Goal: Communication & Community: Answer question/provide support

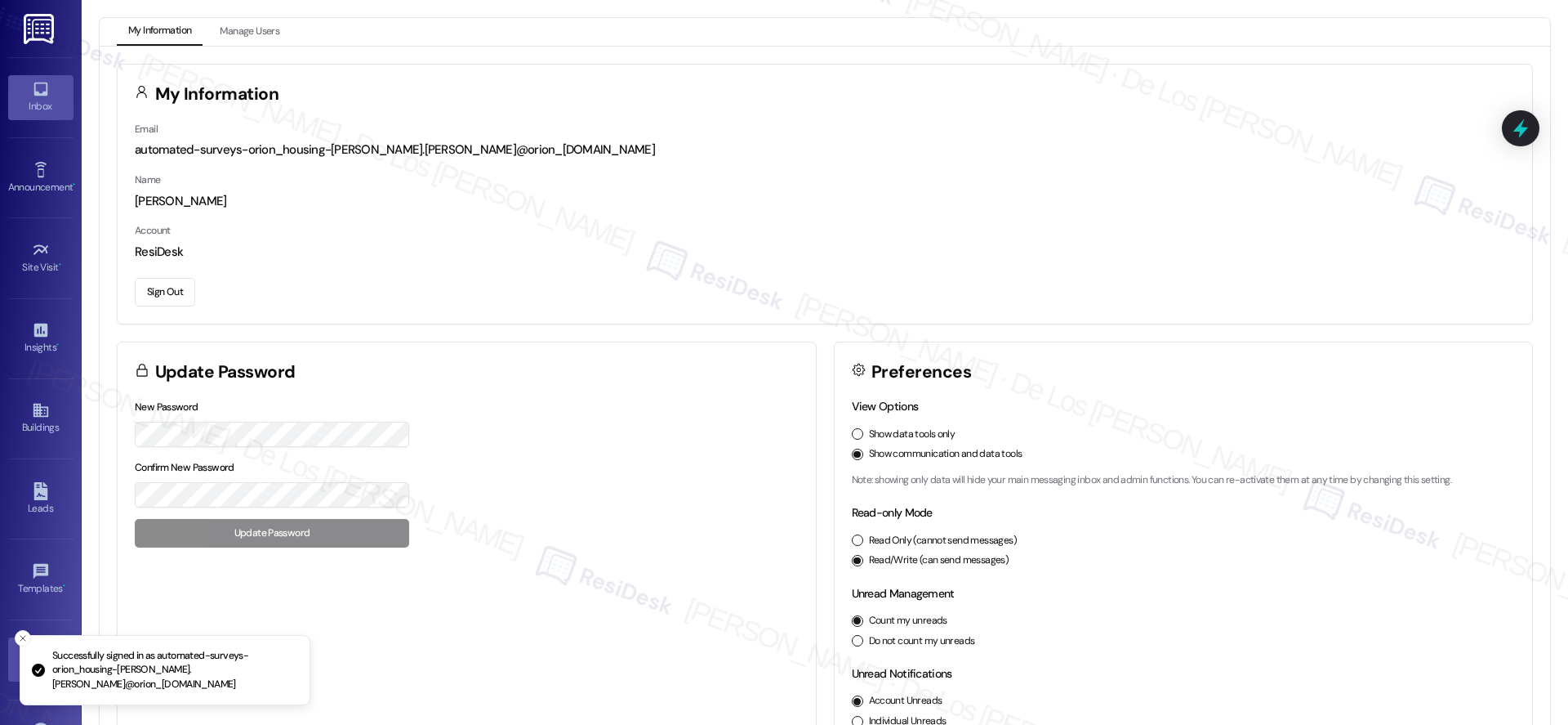
click at [15, 94] on link "Inbox" at bounding box center [41, 97] width 66 height 44
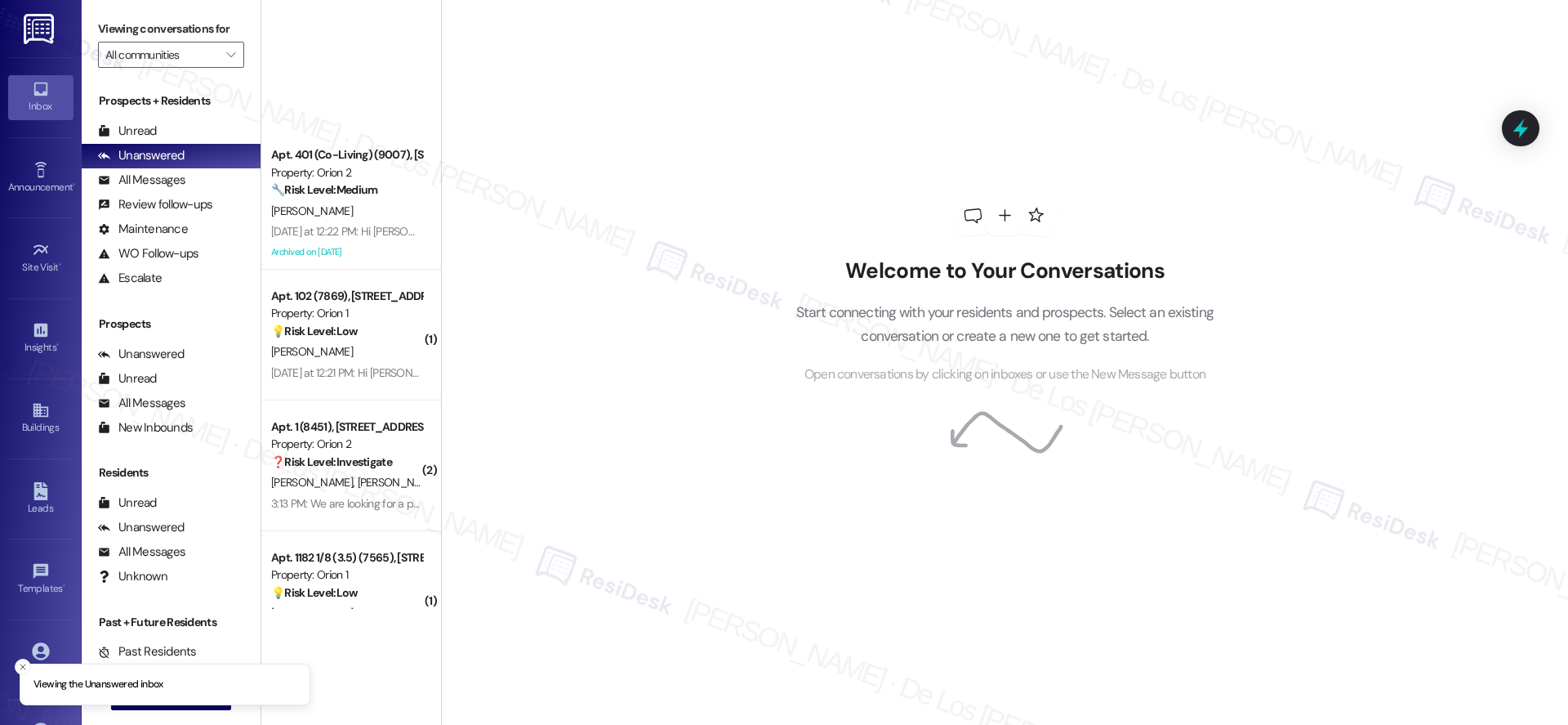
scroll to position [6189, 0]
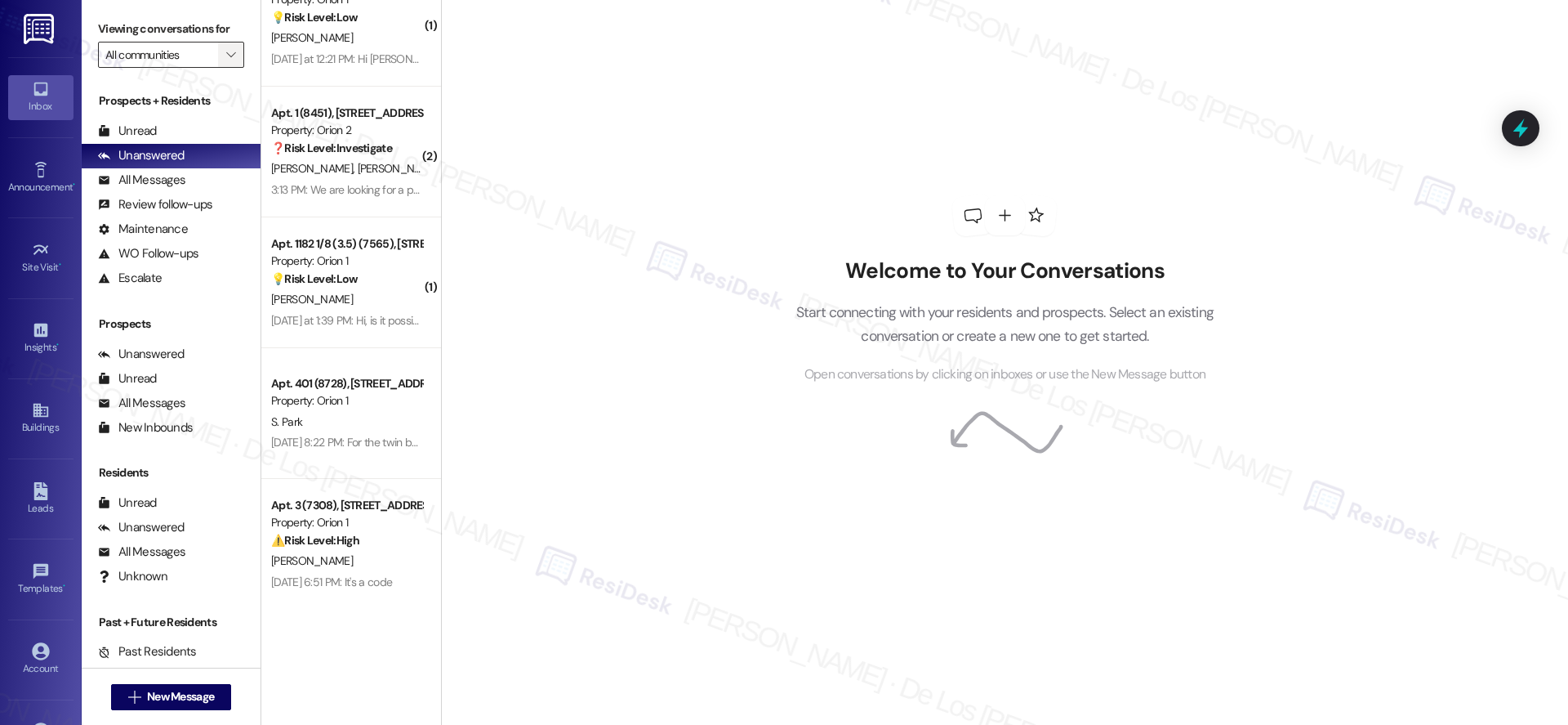
click at [223, 54] on span "" at bounding box center [231, 55] width 16 height 27
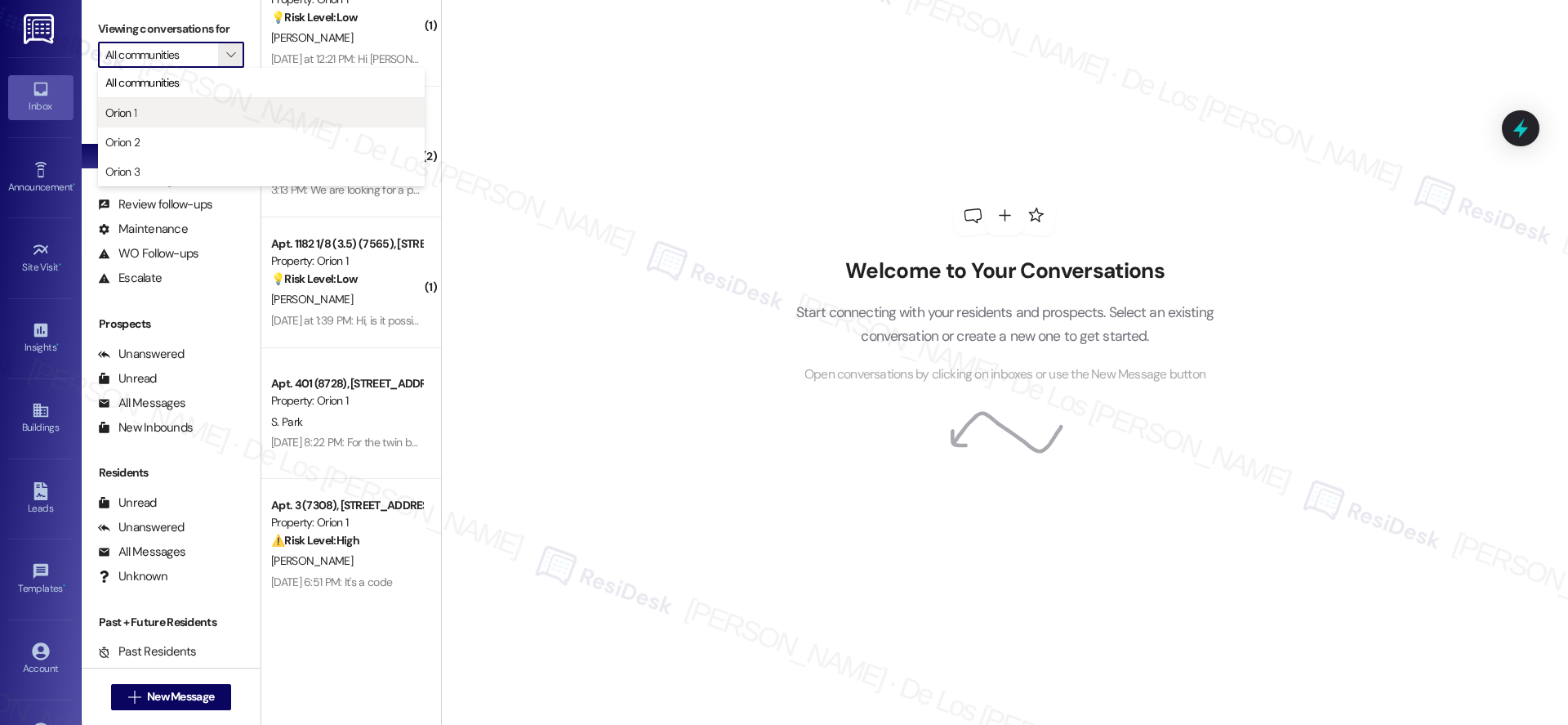
click at [184, 109] on span "Orion 1" at bounding box center [261, 113] width 312 height 17
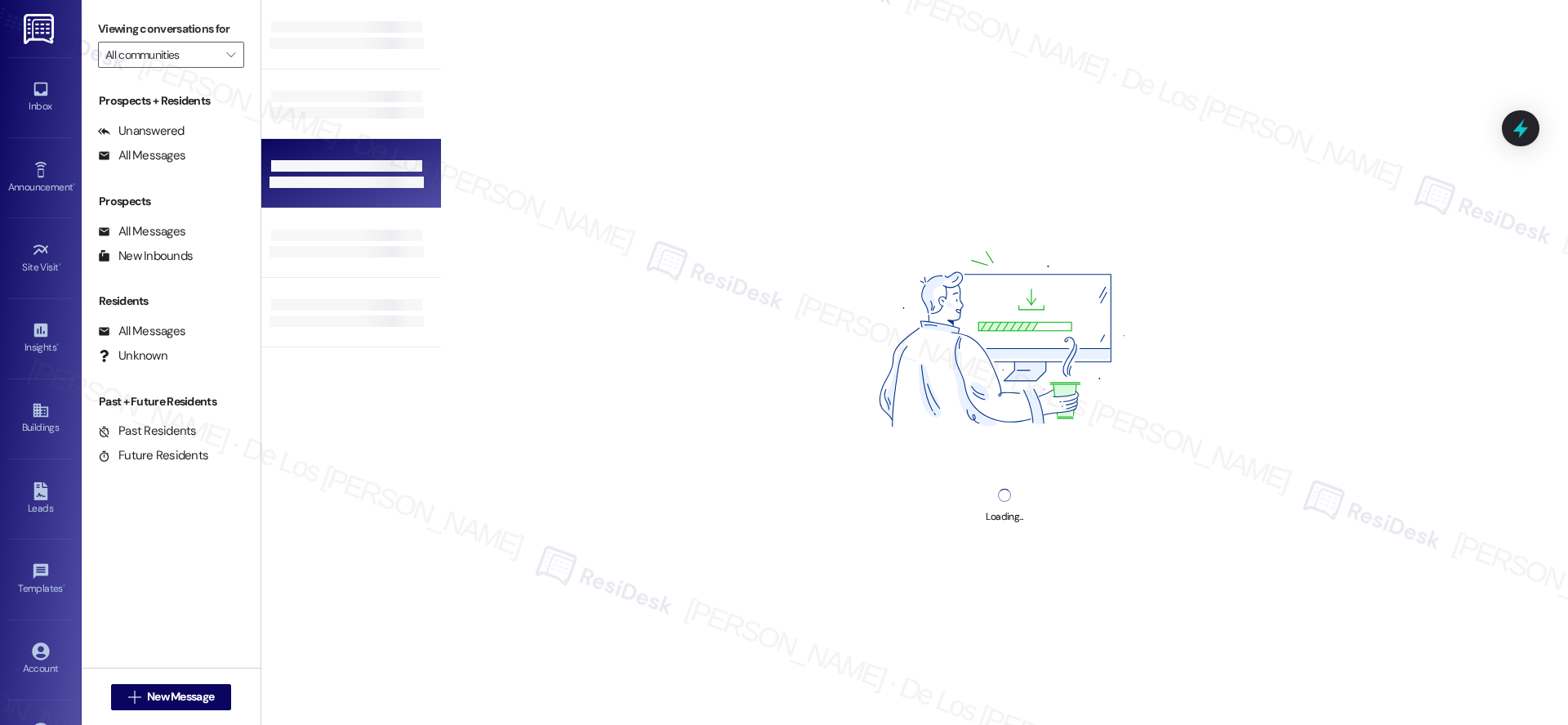
type input "Orion 1"
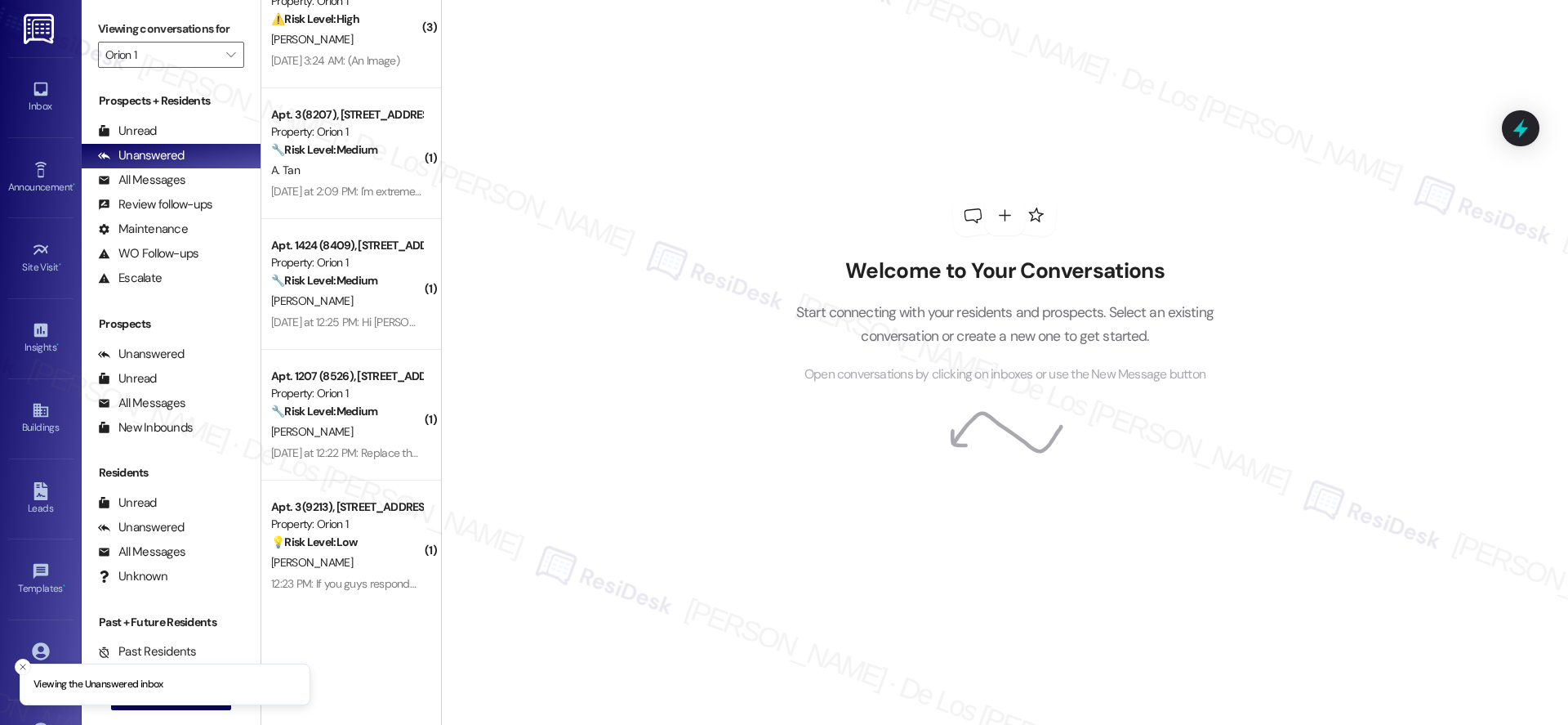
scroll to position [2659, 0]
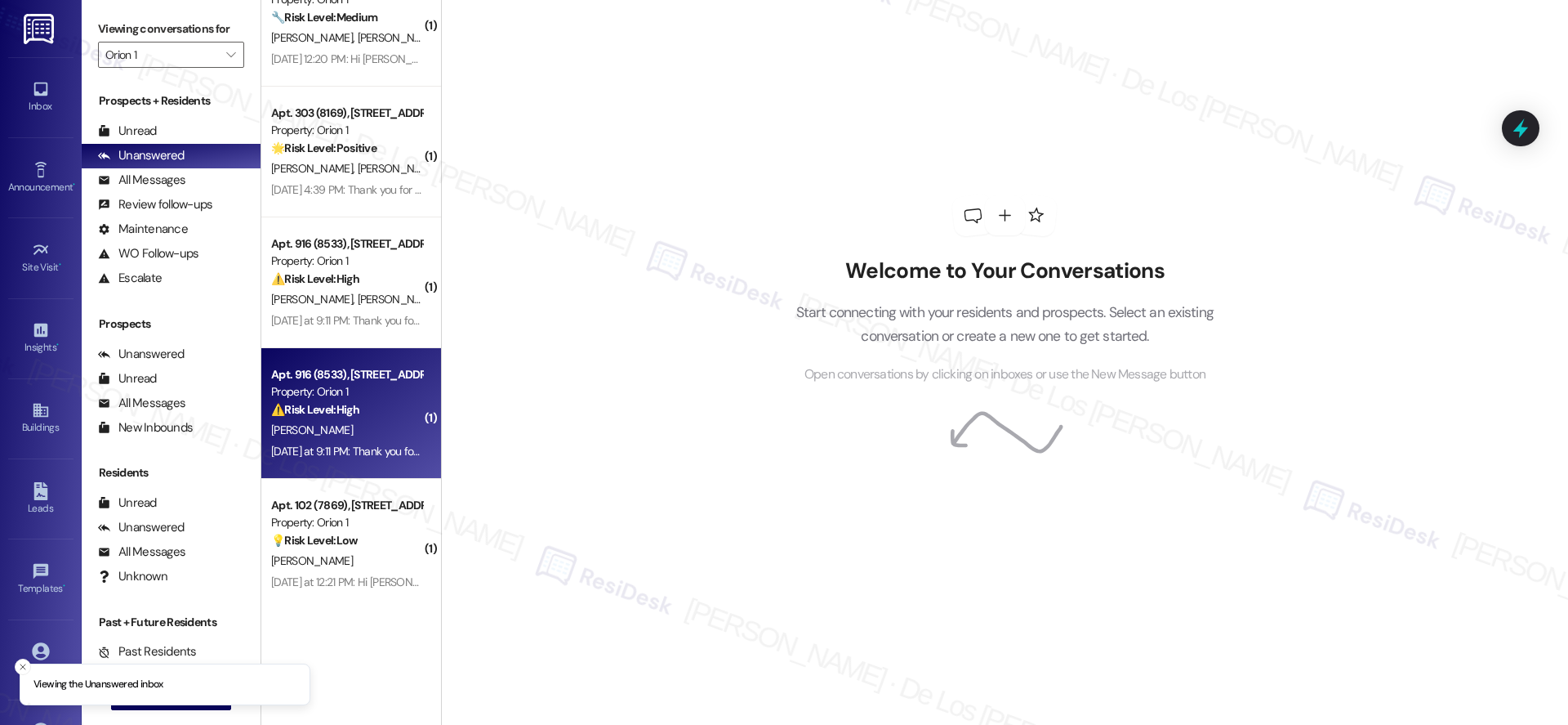
click at [376, 381] on div "Apt. 916 (8533), [STREET_ADDRESS][PERSON_NAME]" at bounding box center [347, 374] width 151 height 17
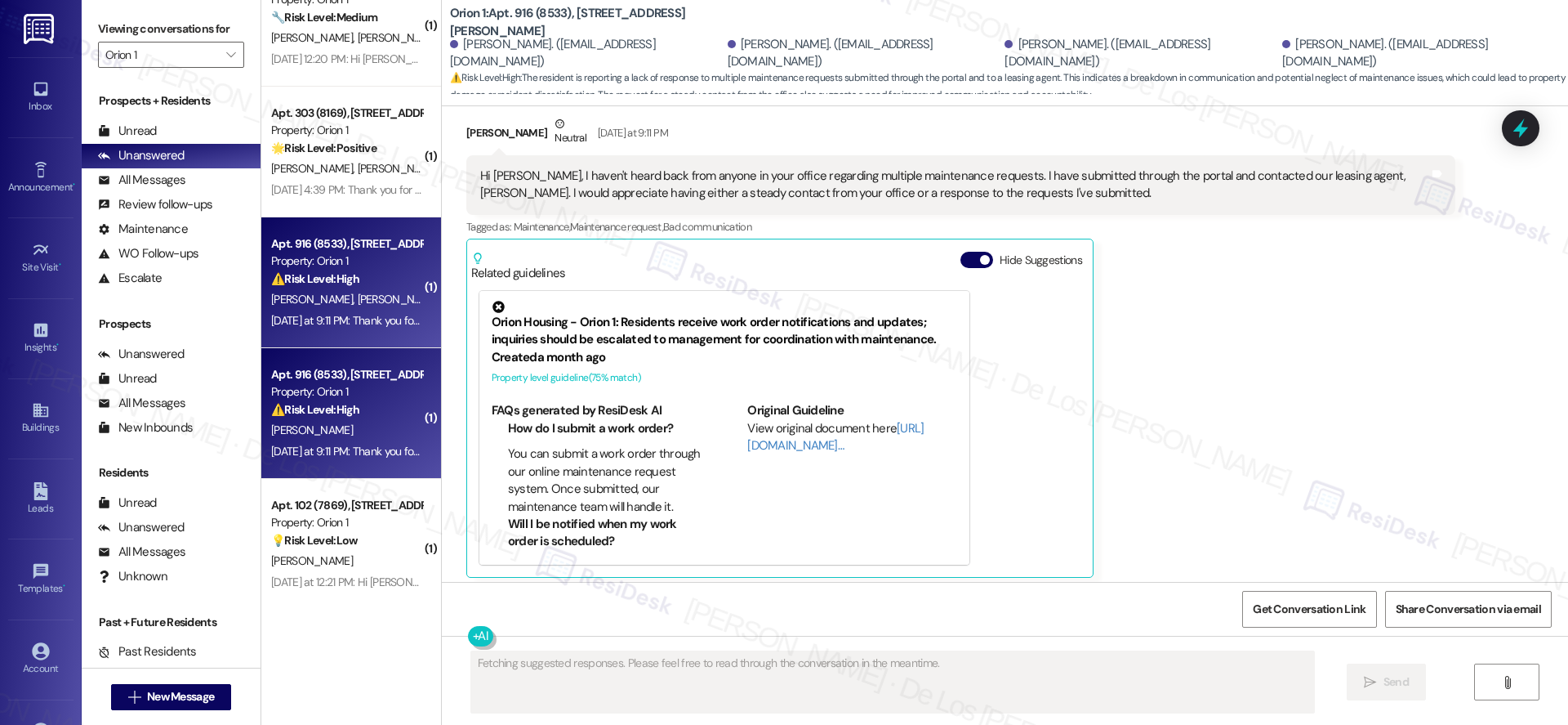
scroll to position [300, 0]
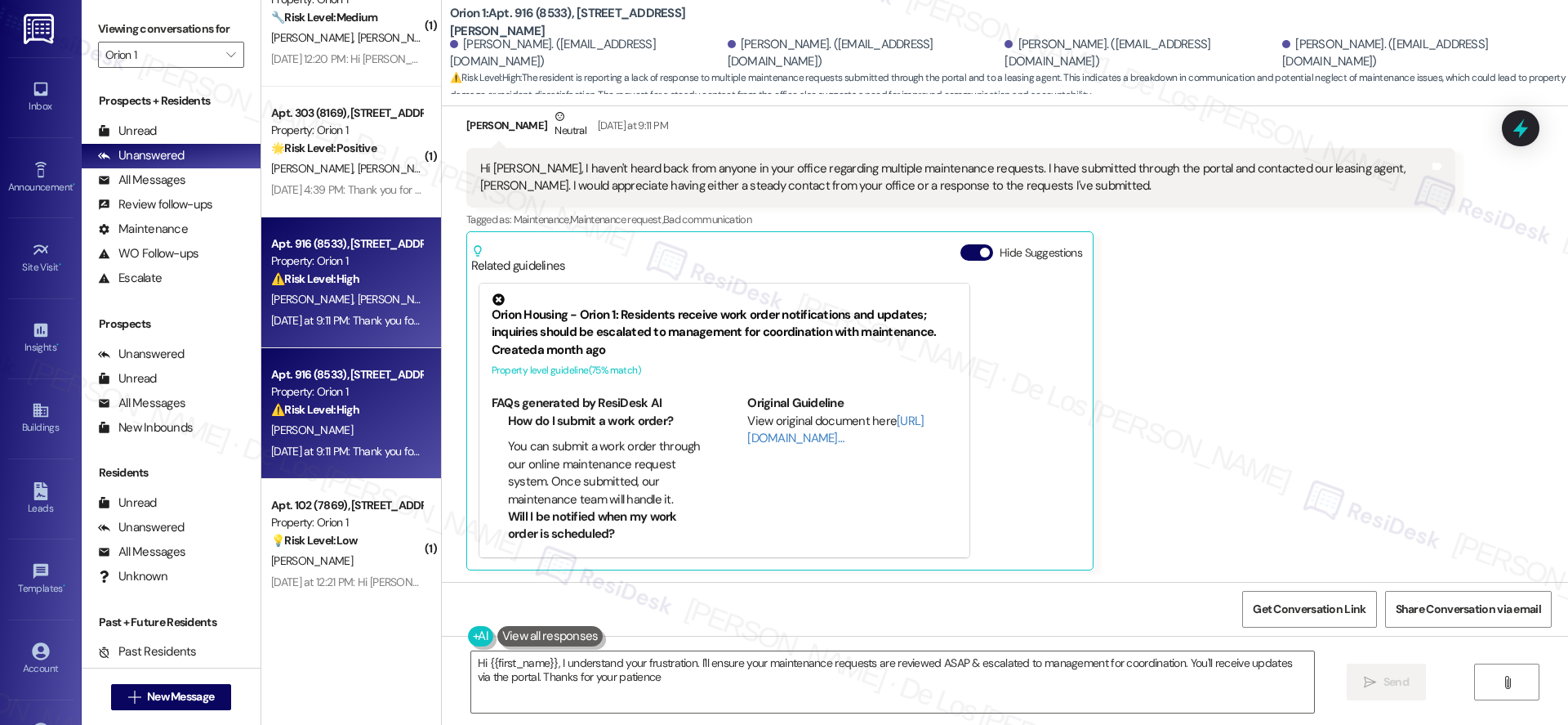
type textarea "Hi {{first_name}}, I understand your frustration. I'll ensure your maintenance …"
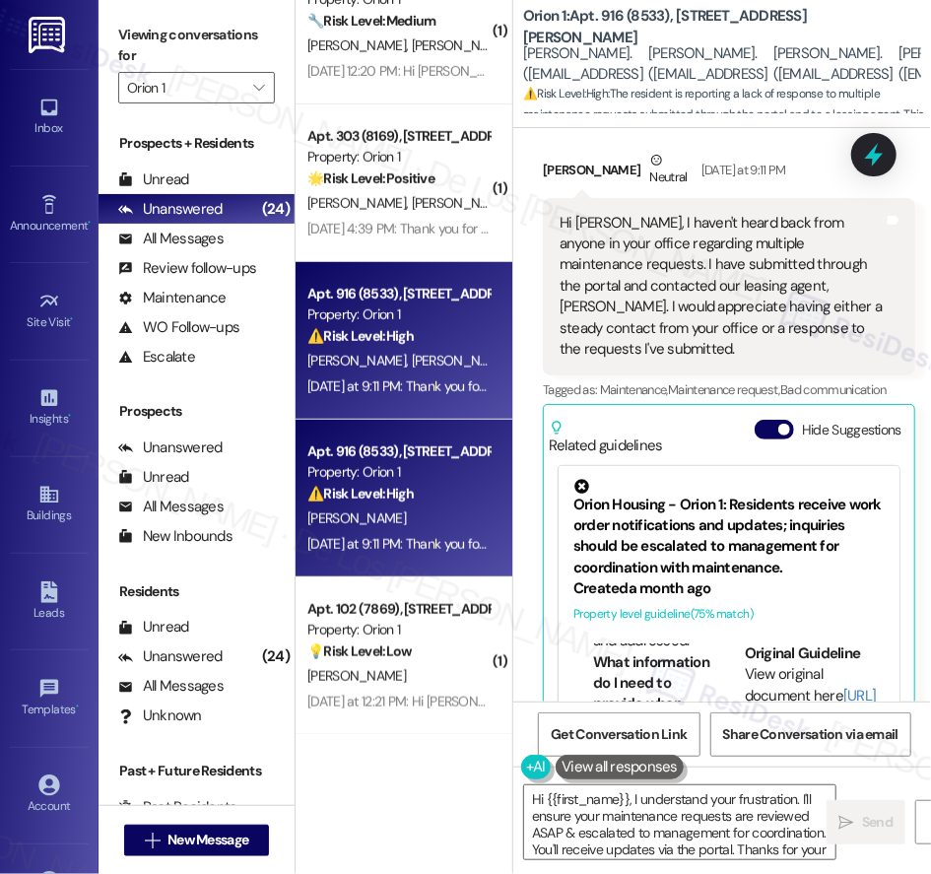
scroll to position [405, 0]
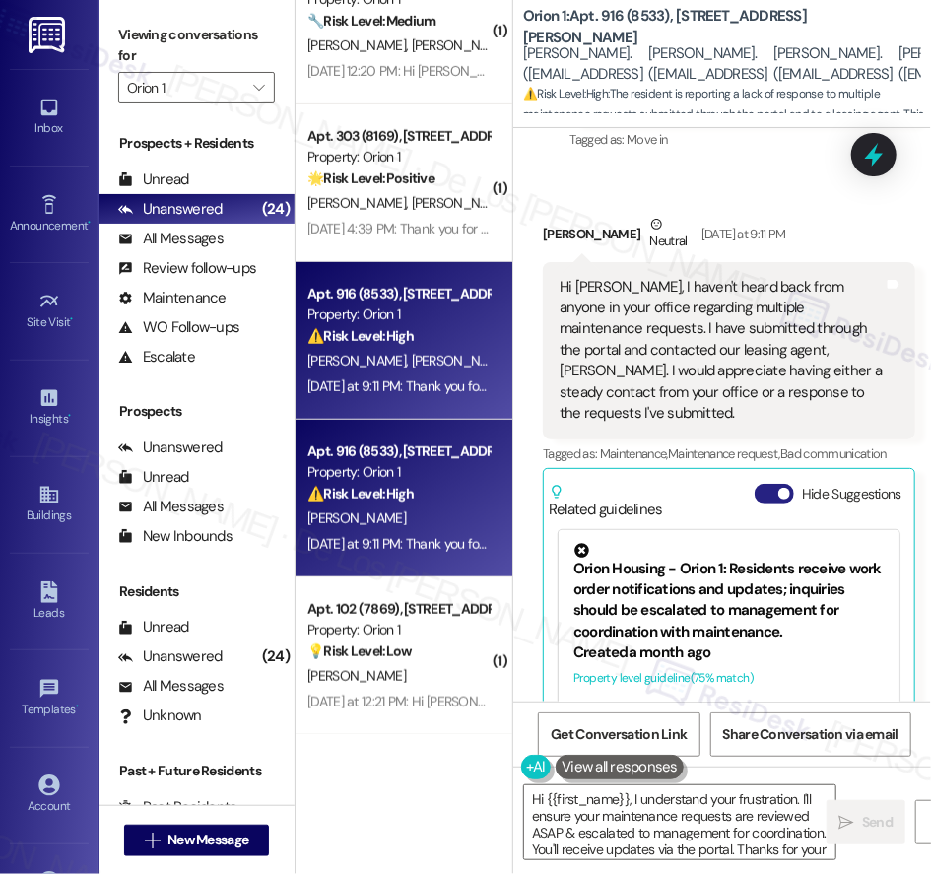
click at [786, 484] on button "Hide Suggestions" at bounding box center [774, 494] width 39 height 20
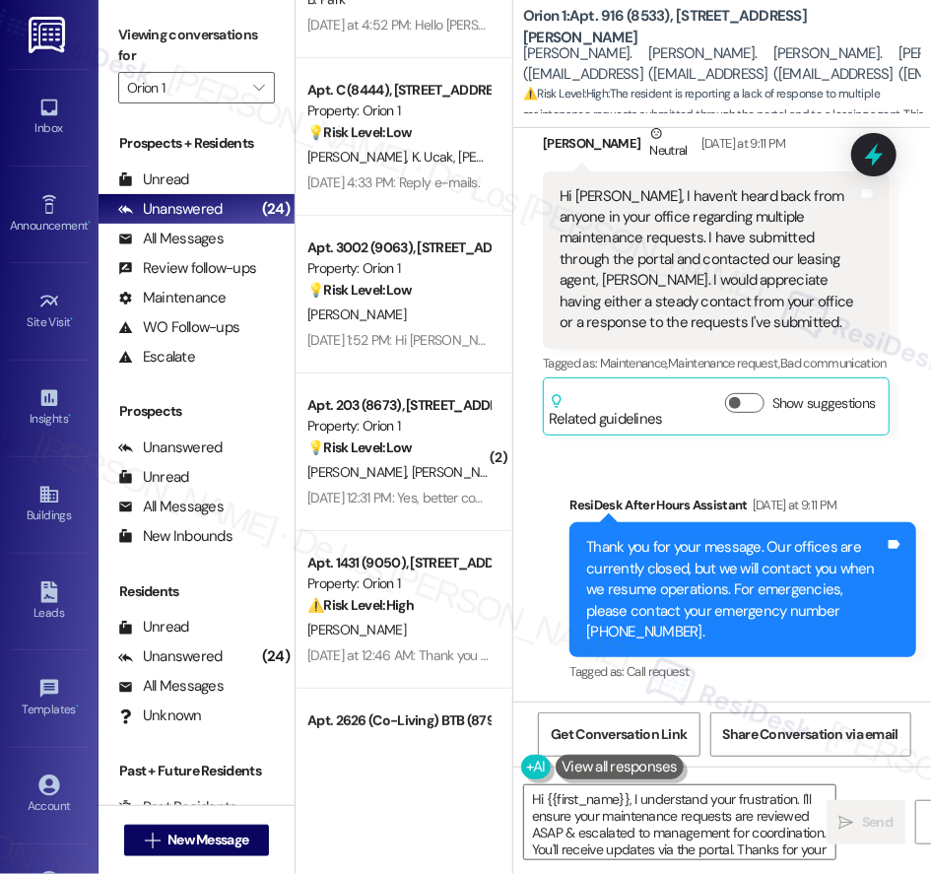
scroll to position [2509, 0]
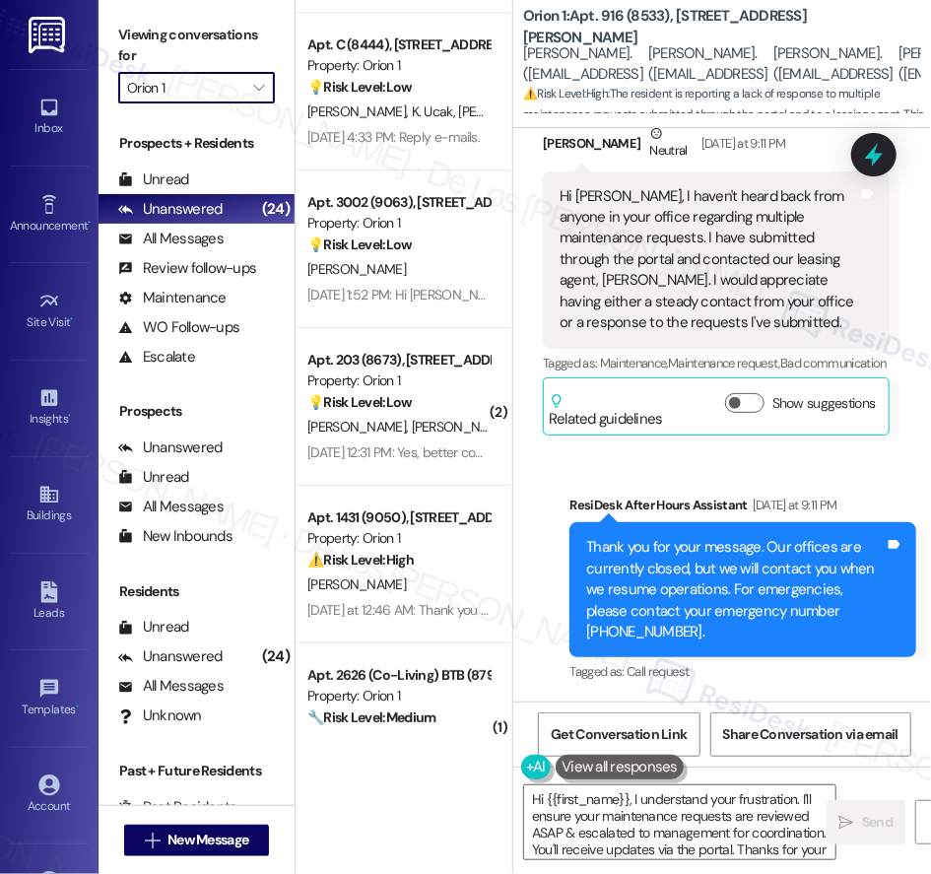
click at [200, 74] on input "Orion 1" at bounding box center [185, 88] width 116 height 32
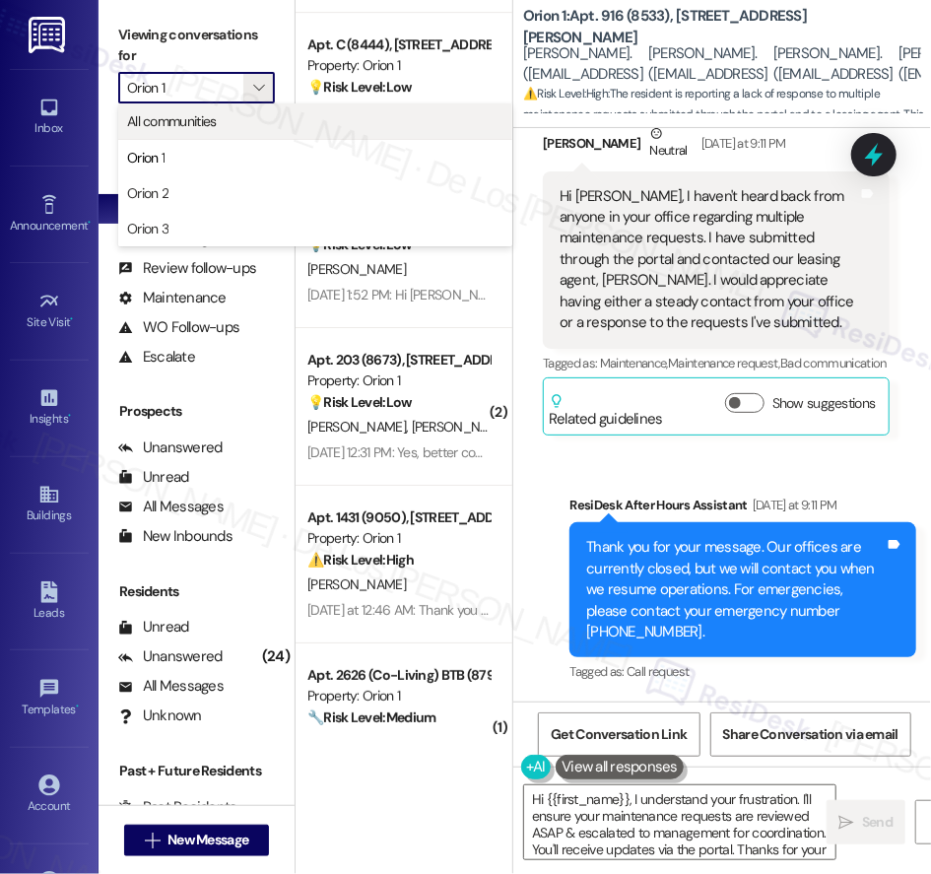
click at [209, 120] on span "All communities" at bounding box center [172, 121] width 90 height 20
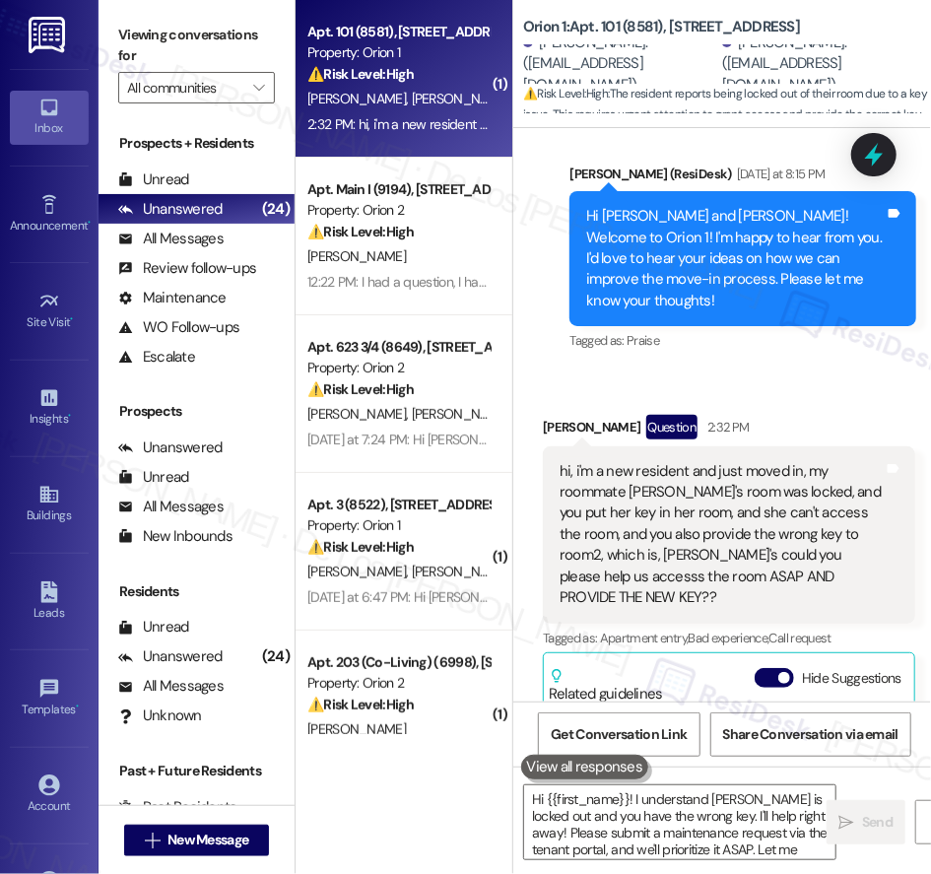
type textarea "Hi {{first_name}}! I understand [PERSON_NAME] is locked out and you have the wr…"
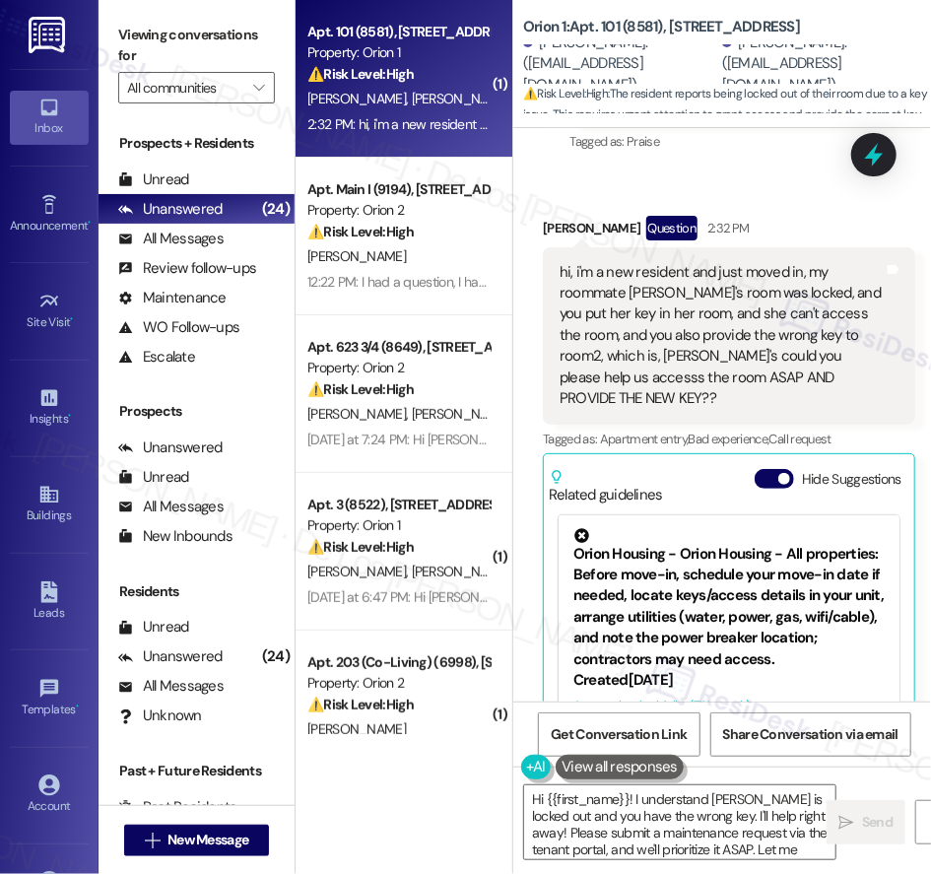
scroll to position [1103, 0]
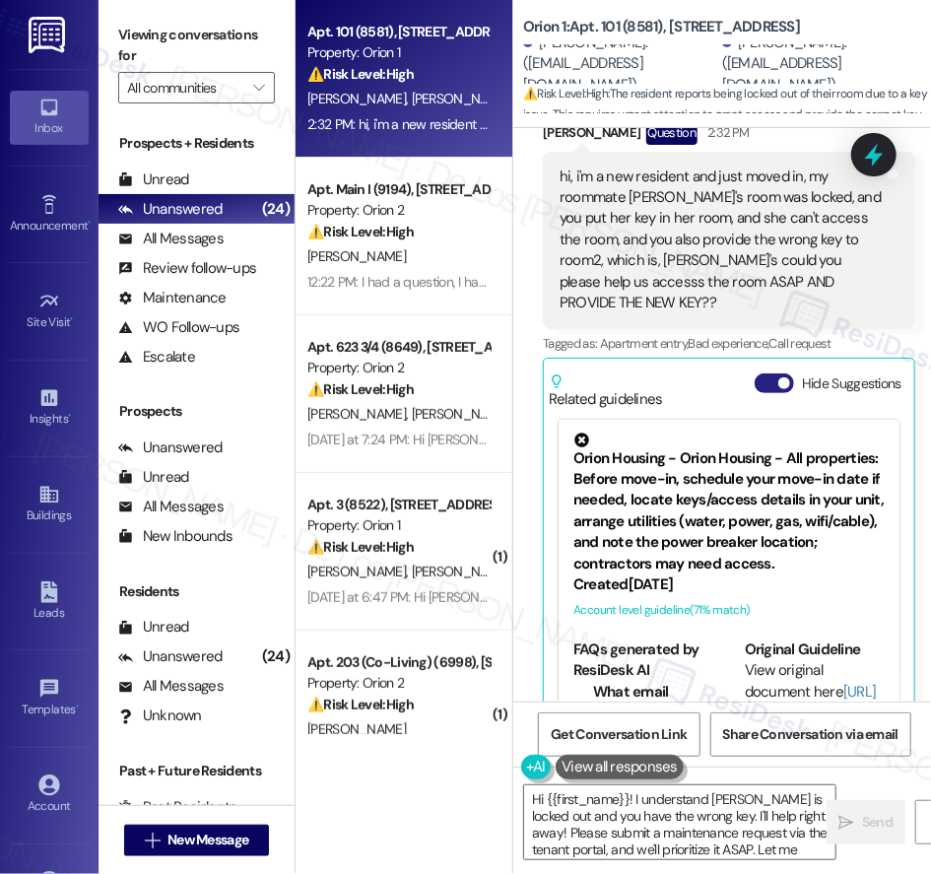
click at [778, 373] on button "Hide Suggestions" at bounding box center [774, 383] width 39 height 20
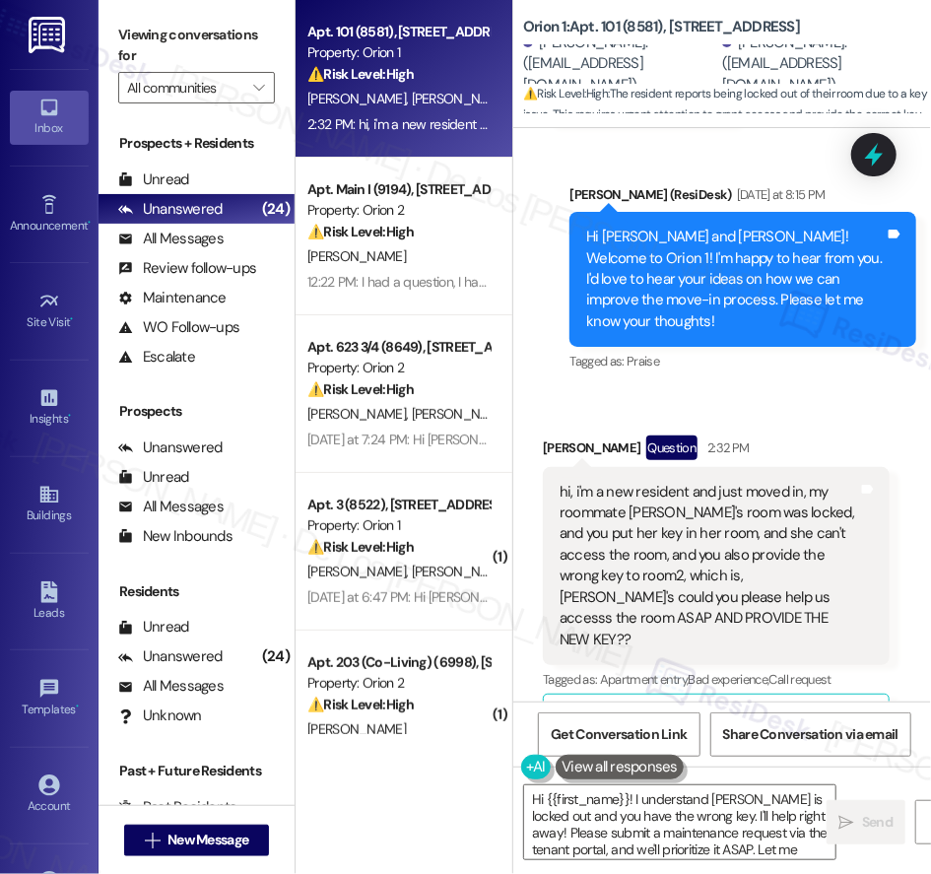
scroll to position [776, 0]
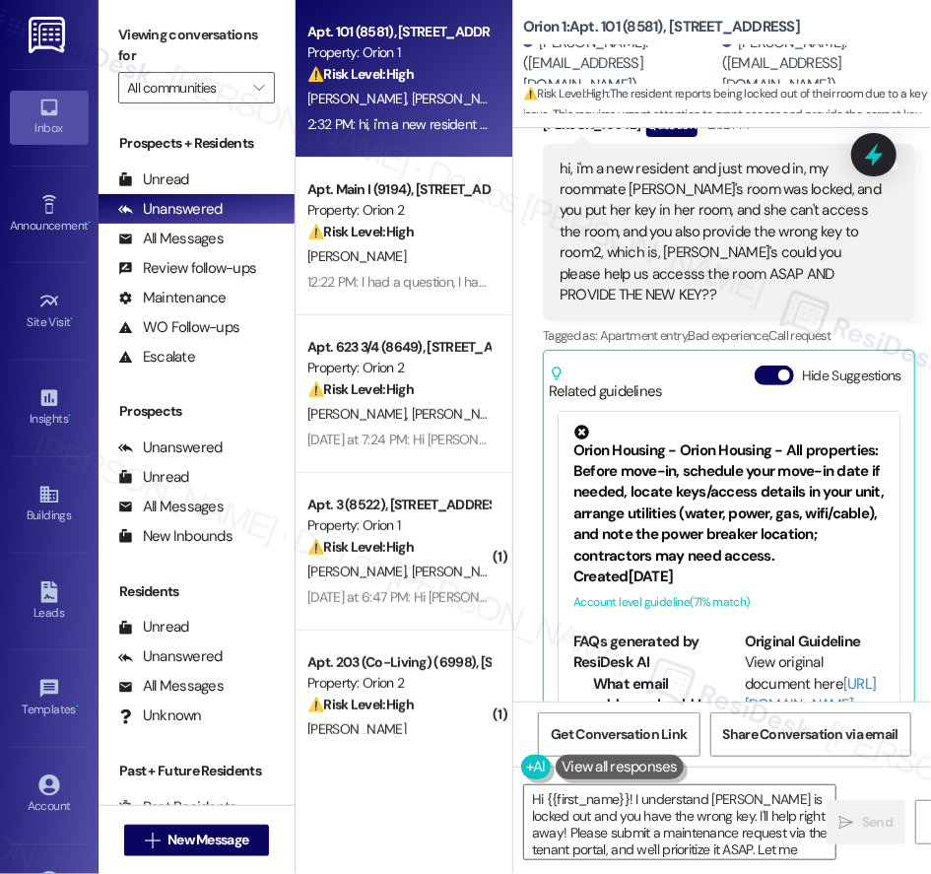
scroll to position [1104, 0]
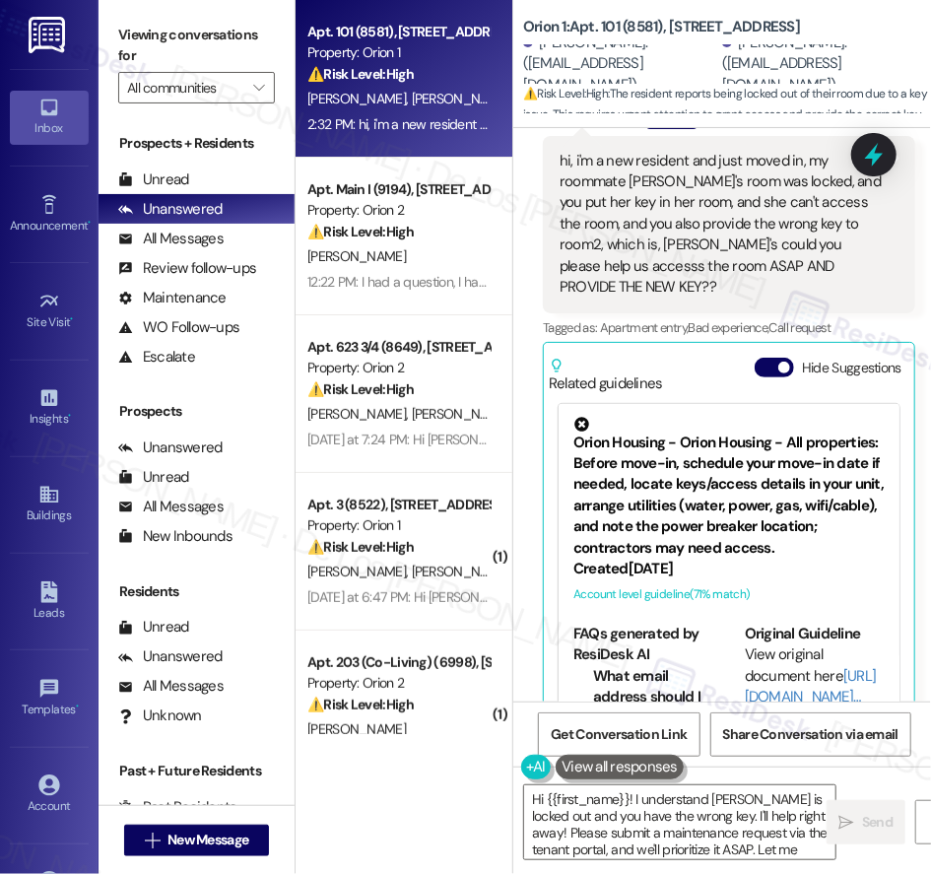
click at [780, 644] on div "Original Guideline View original document here http://res.cl…" at bounding box center [815, 711] width 140 height 174
click at [780, 666] on link "[URL][DOMAIN_NAME]…" at bounding box center [811, 686] width 132 height 40
click at [778, 362] on span "button" at bounding box center [784, 368] width 12 height 12
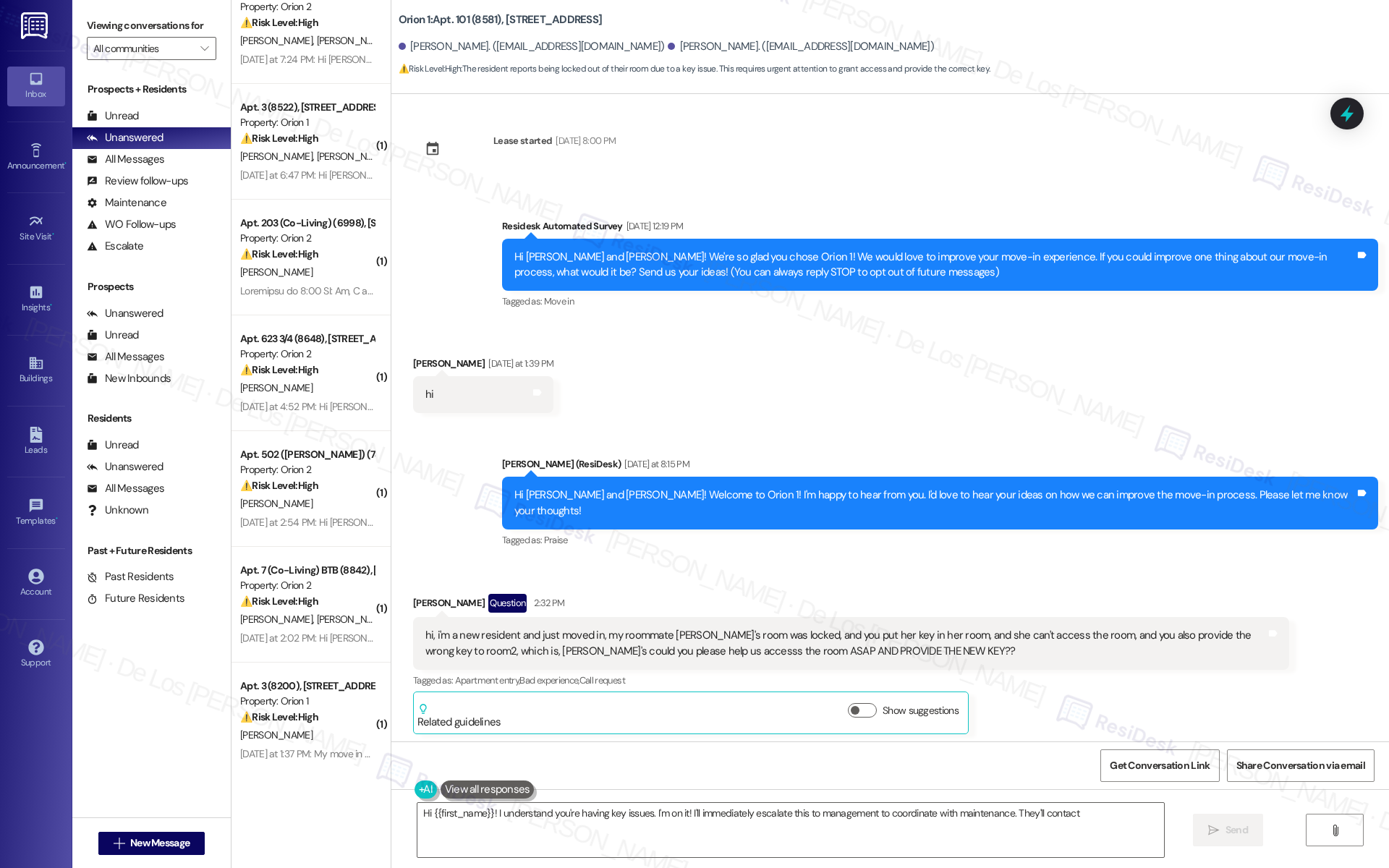
scroll to position [126, 0]
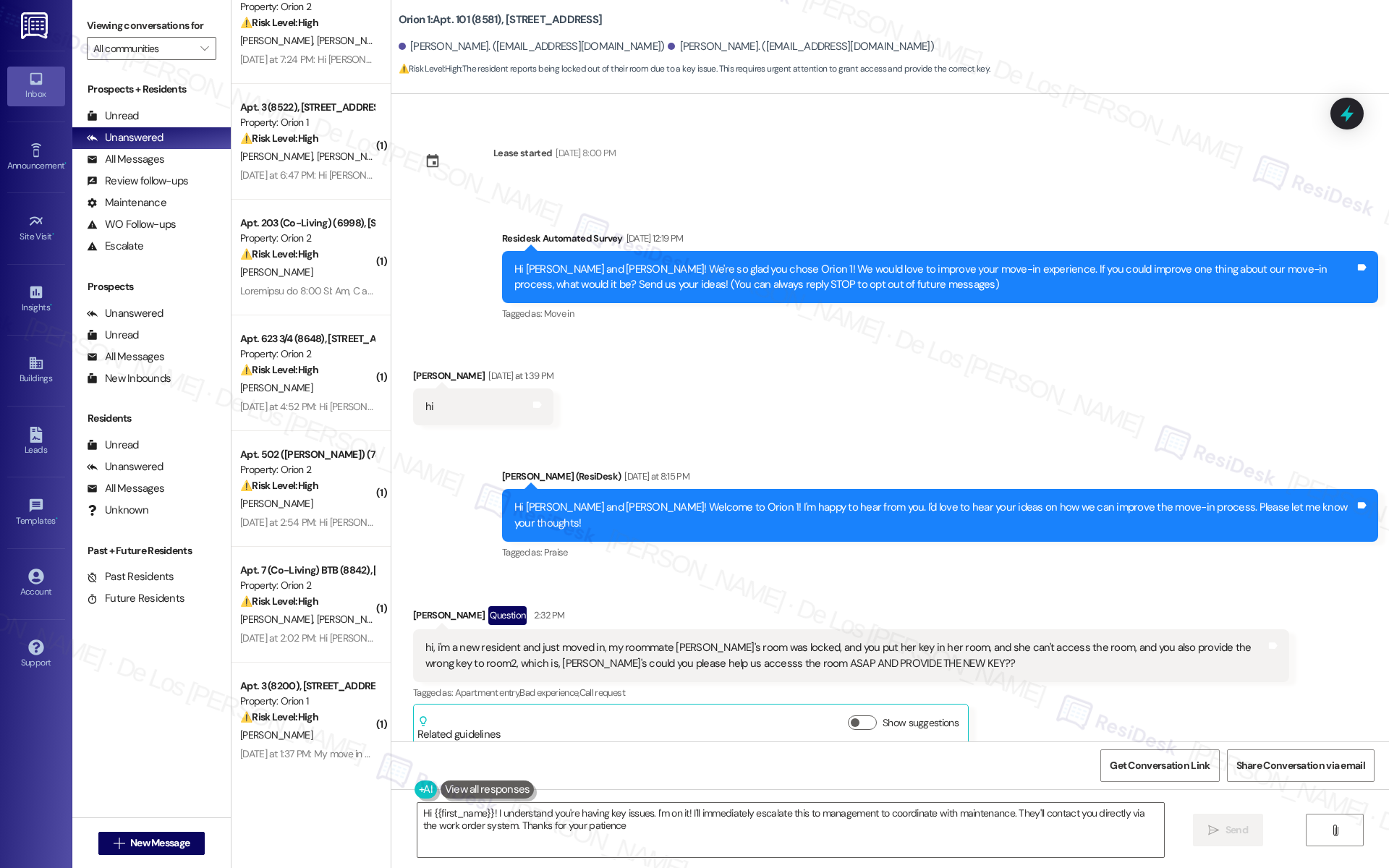
type textarea "Hi {{first_name}}! I understand you're having key issues. I'm on it! I'll immed…"
